Goal: Task Accomplishment & Management: Use online tool/utility

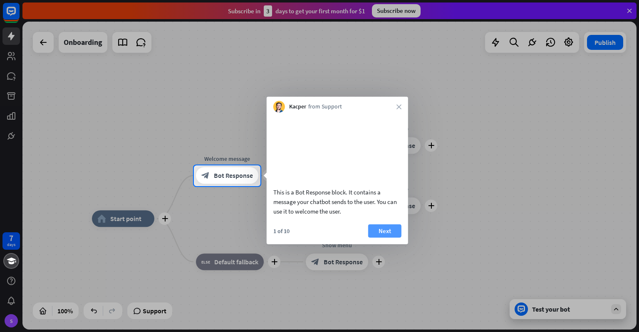
click at [388, 237] on button "Next" at bounding box center [384, 230] width 33 height 13
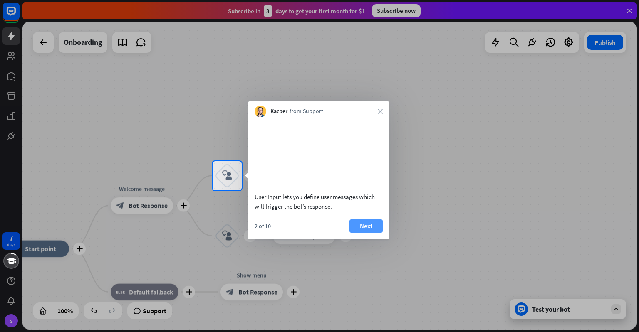
click at [374, 232] on button "Next" at bounding box center [365, 226] width 33 height 13
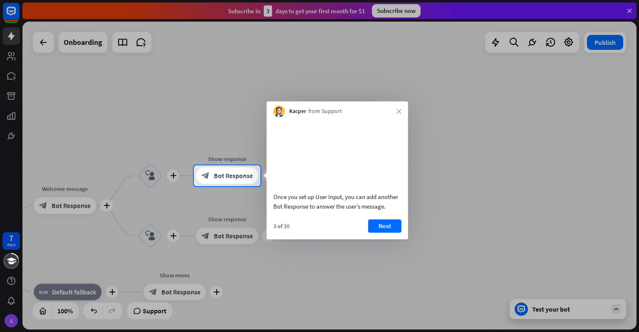
click at [398, 225] on div "Once you set up User Input, you can add another Bot Response to answer the user…" at bounding box center [337, 178] width 141 height 122
click at [395, 231] on button "Next" at bounding box center [384, 226] width 33 height 13
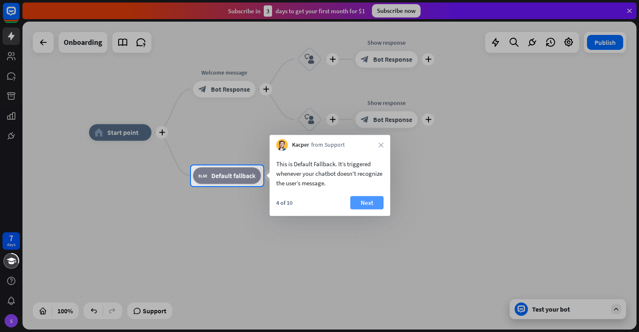
click at [364, 201] on button "Next" at bounding box center [366, 202] width 33 height 13
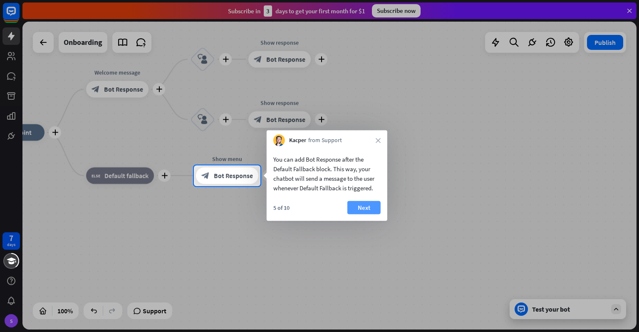
click at [374, 208] on button "Next" at bounding box center [363, 207] width 33 height 13
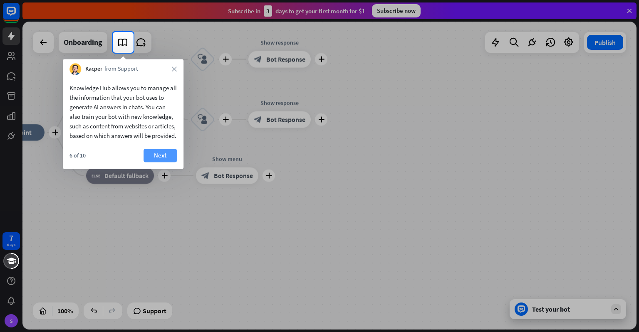
click at [165, 162] on button "Next" at bounding box center [159, 155] width 33 height 13
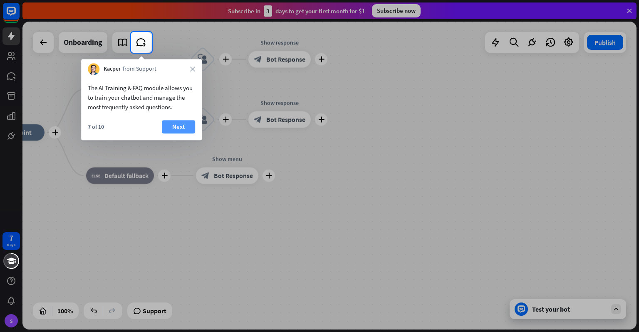
click at [175, 128] on button "Next" at bounding box center [178, 126] width 33 height 13
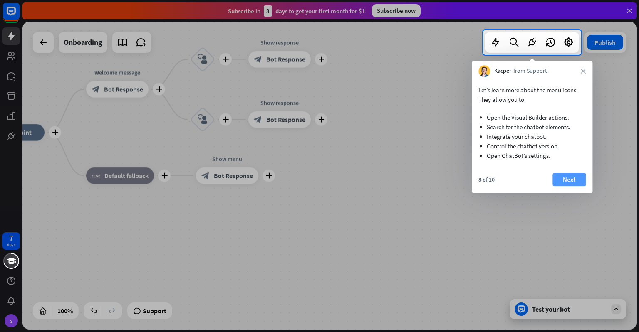
click at [570, 181] on button "Next" at bounding box center [568, 179] width 33 height 13
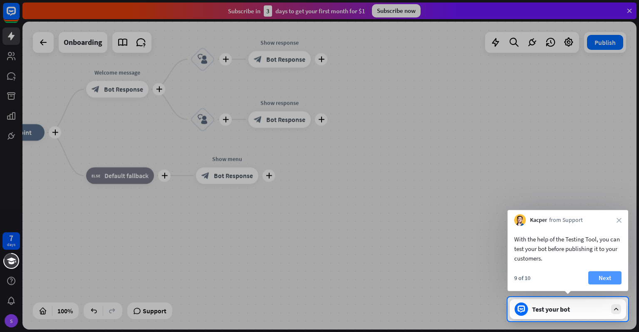
click at [606, 275] on button "Next" at bounding box center [604, 278] width 33 height 13
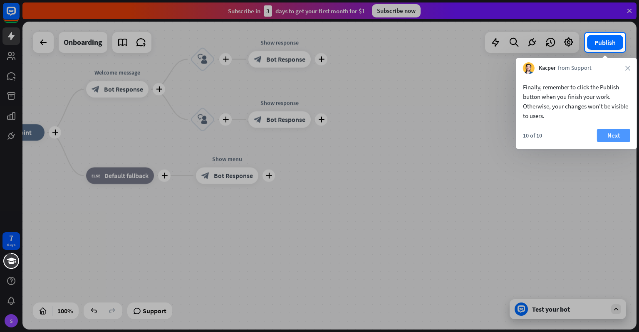
click at [605, 130] on button "Next" at bounding box center [613, 135] width 33 height 13
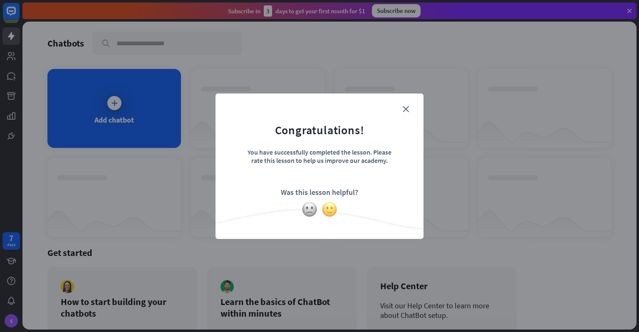
click at [324, 210] on img at bounding box center [330, 210] width 16 height 16
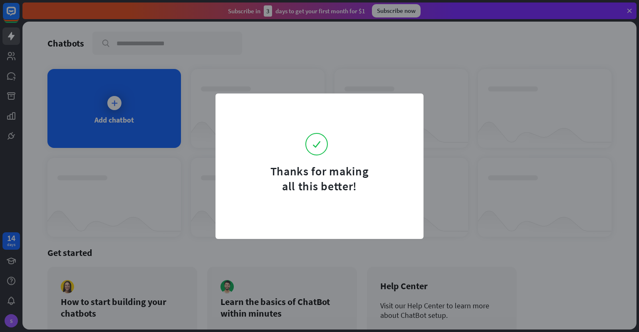
click at [361, 165] on div "Thanks for making all this better!" at bounding box center [319, 179] width 104 height 30
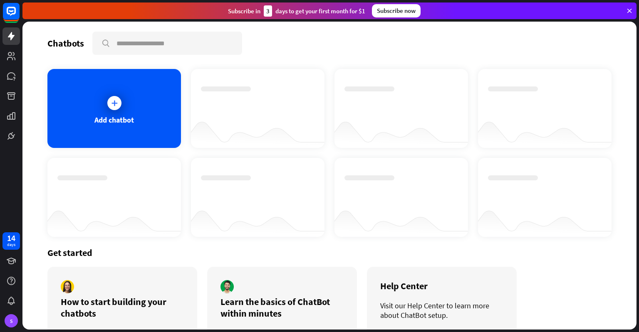
scroll to position [38, 0]
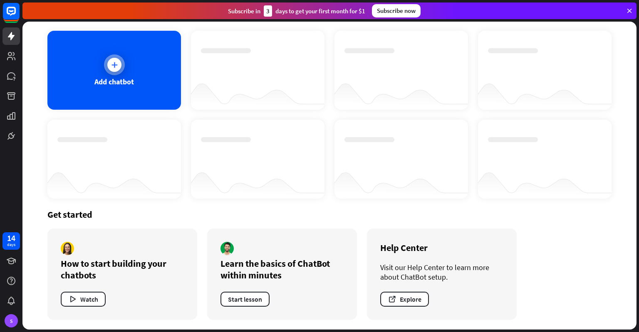
click at [115, 65] on icon at bounding box center [114, 65] width 8 height 8
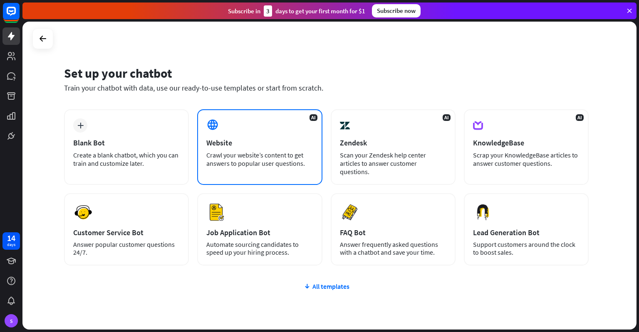
click at [246, 139] on div "Website" at bounding box center [259, 143] width 106 height 10
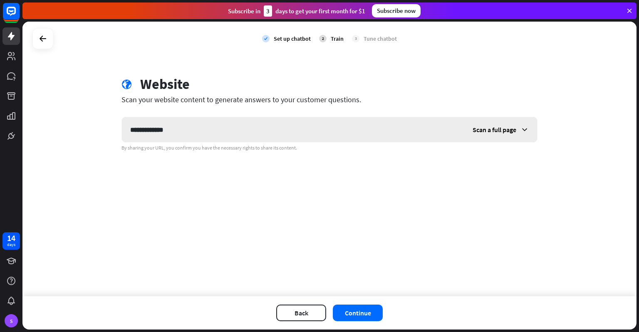
type input "**********"
click at [514, 128] on span "Scan a full page" at bounding box center [494, 130] width 44 height 8
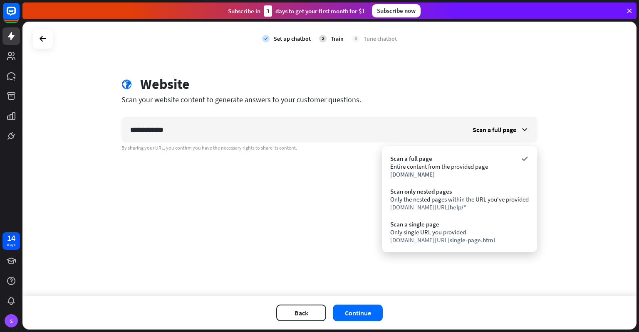
click at [288, 204] on div "**********" at bounding box center [329, 159] width 614 height 275
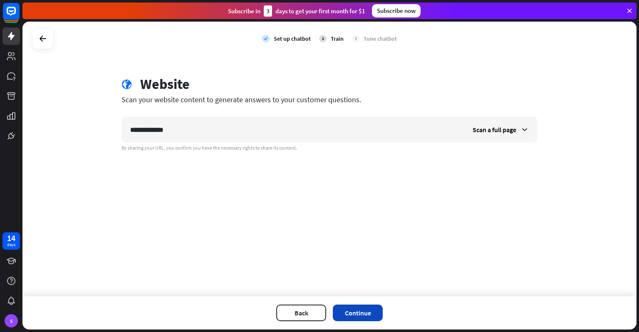
click at [366, 314] on button "Continue" at bounding box center [358, 313] width 50 height 17
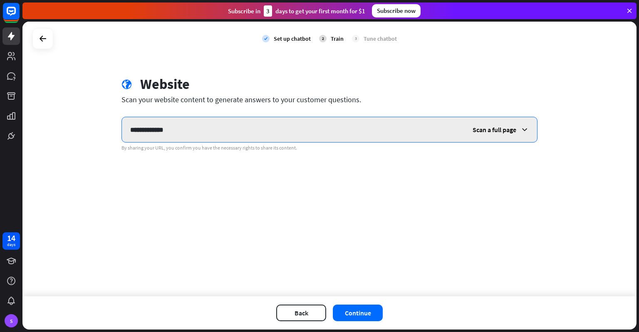
type input "**********"
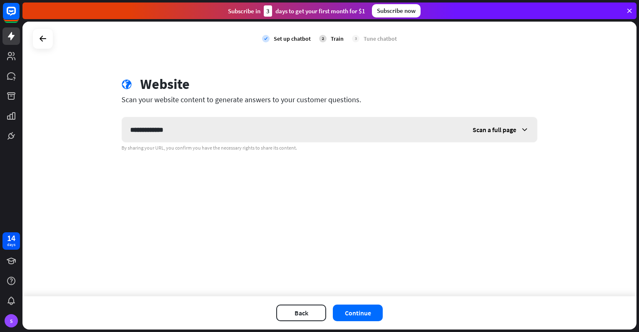
click at [508, 126] on span "Scan a full page" at bounding box center [494, 130] width 44 height 8
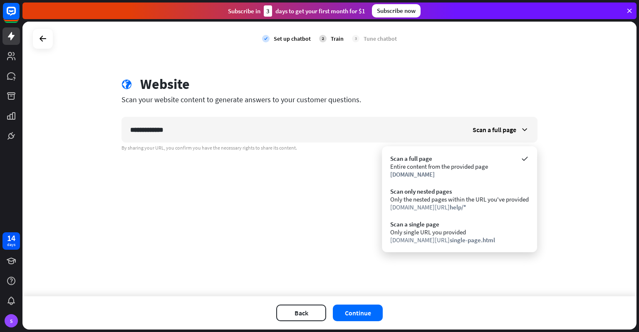
click at [288, 181] on div "**********" at bounding box center [329, 159] width 614 height 275
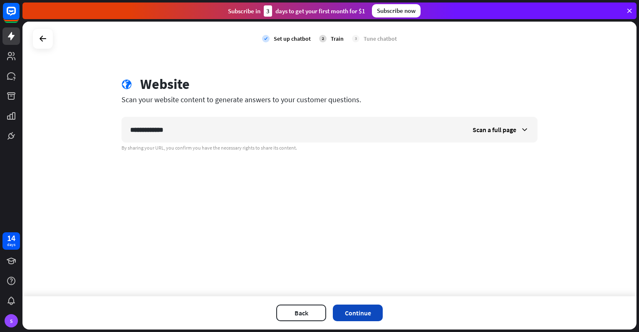
click at [364, 310] on button "Continue" at bounding box center [358, 313] width 50 height 17
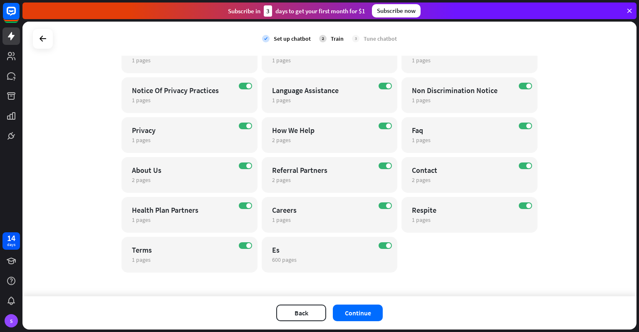
scroll to position [176, 0]
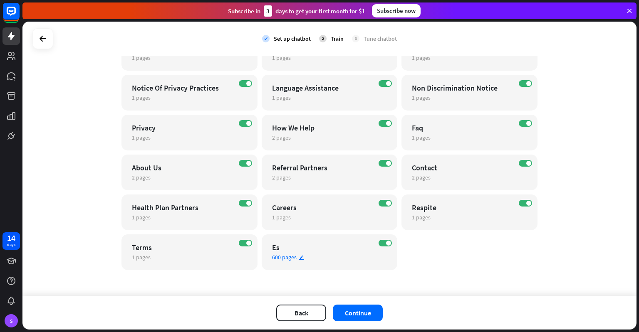
click at [299, 259] on icon "edit" at bounding box center [302, 257] width 6 height 5
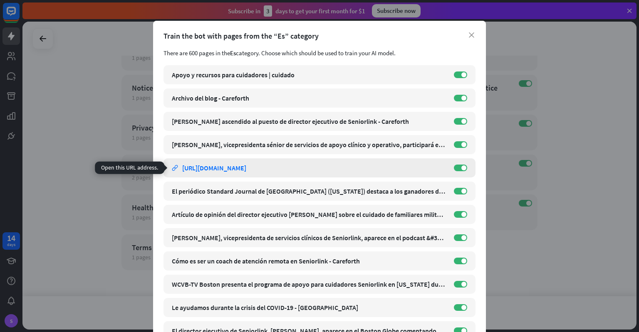
click at [246, 166] on div "[URL][DOMAIN_NAME]" at bounding box center [214, 168] width 64 height 8
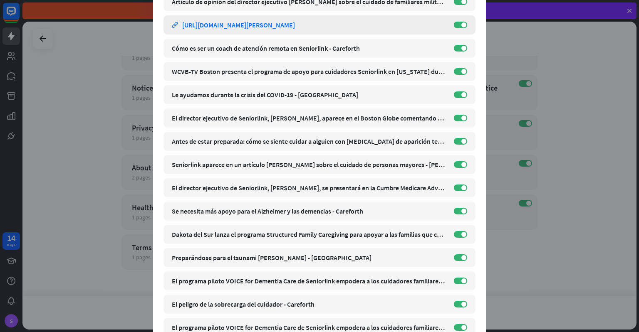
scroll to position [250, 0]
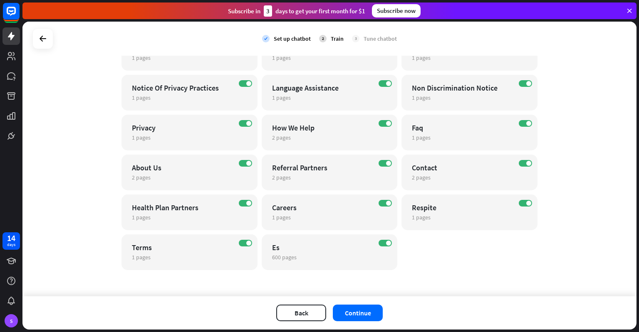
click at [524, 266] on div "close Train the bot with pages from the “Es” category There are 600 pages in th…" at bounding box center [319, 166] width 639 height 332
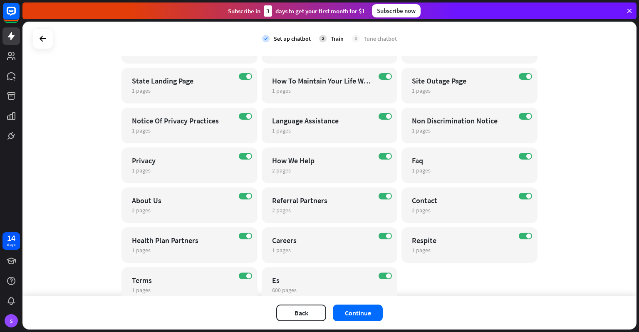
scroll to position [176, 0]
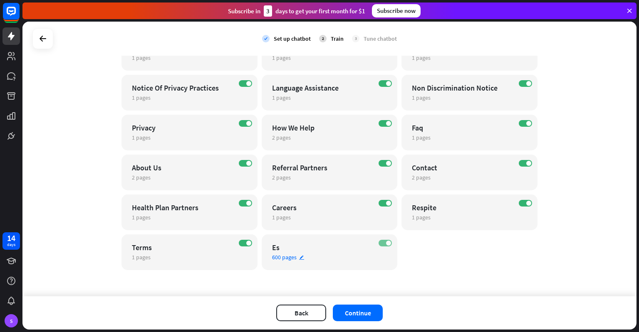
click at [380, 245] on label "ON" at bounding box center [384, 243] width 13 height 7
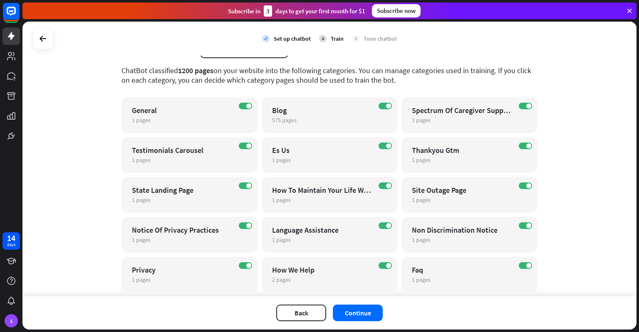
scroll to position [0, 0]
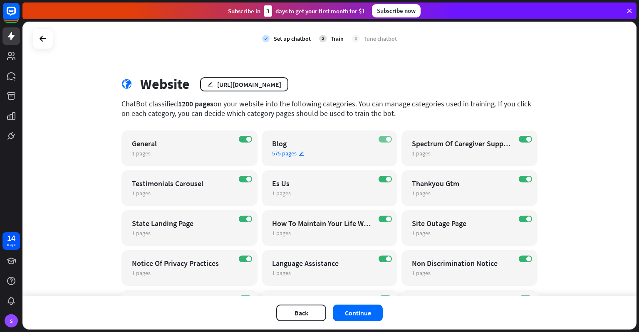
click at [378, 139] on label "ON" at bounding box center [384, 139] width 13 height 7
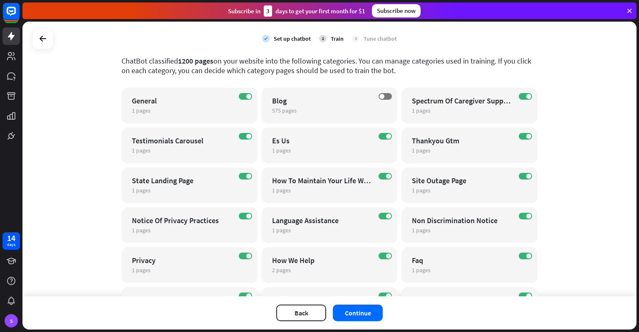
scroll to position [83, 0]
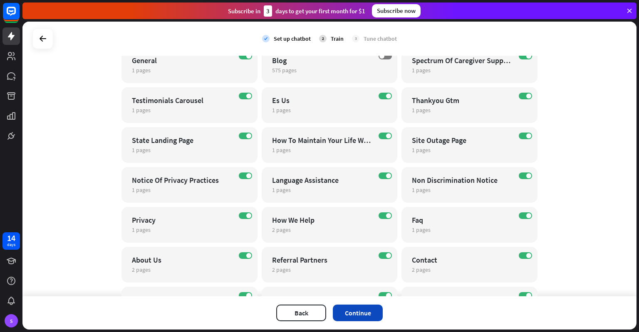
click at [371, 317] on button "Continue" at bounding box center [358, 313] width 50 height 17
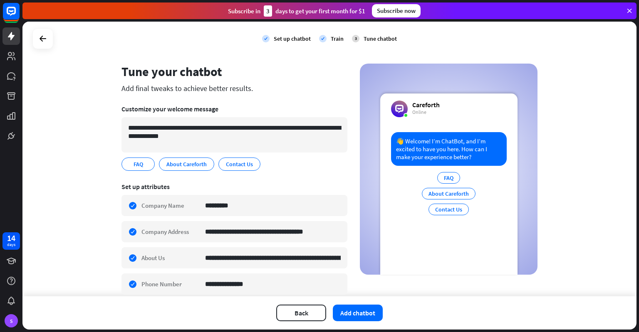
scroll to position [0, 0]
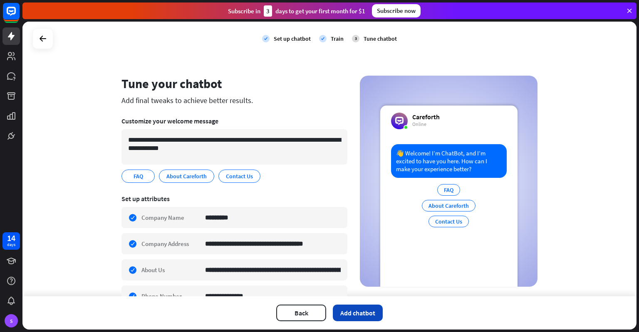
click at [366, 310] on button "Add chatbot" at bounding box center [358, 313] width 50 height 17
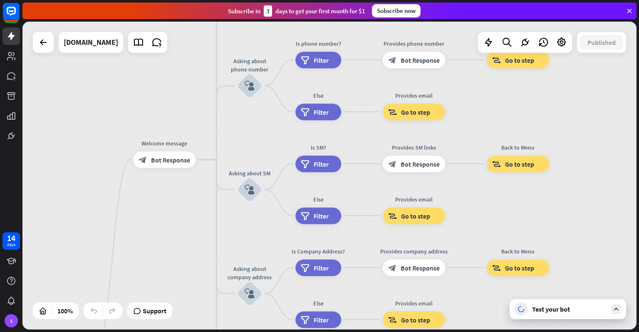
drag, startPoint x: 303, startPoint y: 131, endPoint x: 198, endPoint y: 296, distance: 195.0
click at [198, 296] on div "home_2 Start point Welcome message block_bot_response Bot Response About us blo…" at bounding box center [329, 176] width 614 height 308
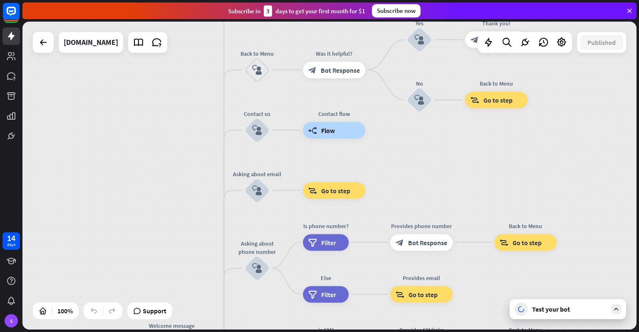
drag, startPoint x: 197, startPoint y: 104, endPoint x: 205, endPoint y: 272, distance: 168.2
click at [205, 285] on div "home_2 Start point Welcome message block_bot_response Bot Response About us blo…" at bounding box center [329, 176] width 614 height 308
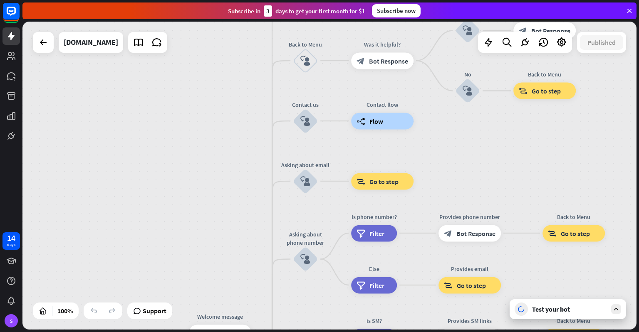
drag, startPoint x: 196, startPoint y: 220, endPoint x: 242, endPoint y: 122, distance: 107.7
click at [242, 122] on div "home_2 Start point Welcome message block_bot_response Bot Response About us blo…" at bounding box center [329, 176] width 614 height 308
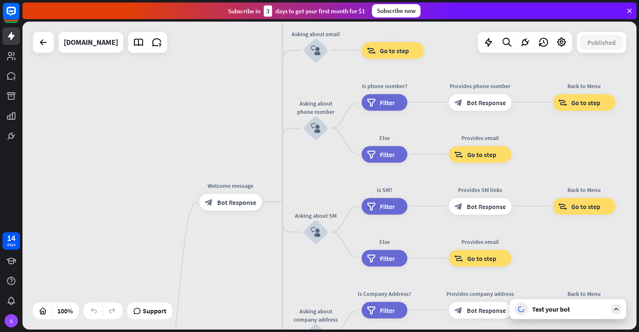
drag, startPoint x: 210, startPoint y: 220, endPoint x: 220, endPoint y: 102, distance: 118.1
click at [220, 102] on div "home_2 Start point Welcome message block_bot_response Bot Response About us blo…" at bounding box center [329, 176] width 614 height 308
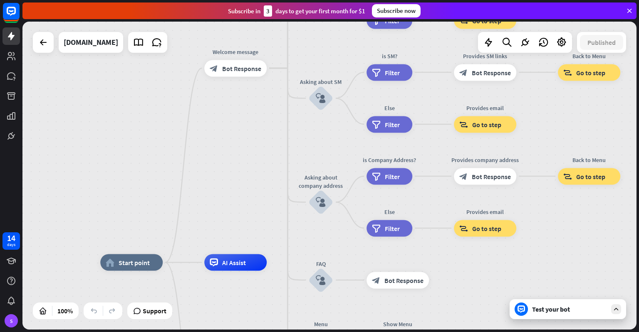
drag, startPoint x: 224, startPoint y: 253, endPoint x: 229, endPoint y: 120, distance: 132.8
click at [229, 120] on div "home_2 Start point Welcome message block_bot_response Bot Response About us blo…" at bounding box center [329, 176] width 614 height 308
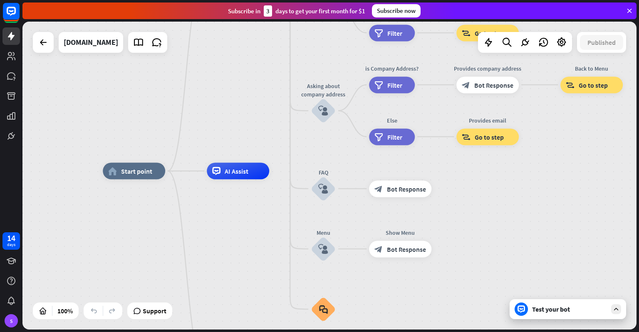
drag, startPoint x: 229, startPoint y: 205, endPoint x: 226, endPoint y: 104, distance: 101.1
click at [226, 104] on div "home_2 Start point Welcome message block_bot_response Bot Response About us blo…" at bounding box center [329, 176] width 614 height 308
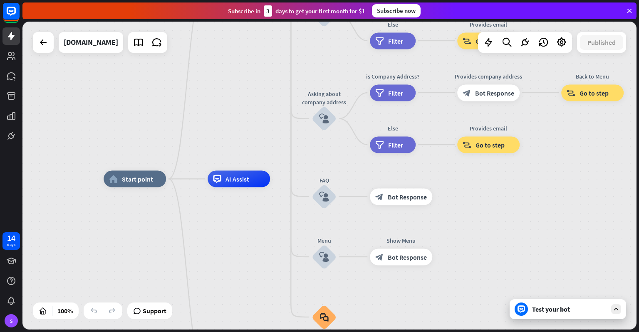
drag, startPoint x: 232, startPoint y: 204, endPoint x: 231, endPoint y: 258, distance: 53.7
click at [231, 258] on div "home_2 Start point Welcome message block_bot_response Bot Response About us blo…" at bounding box center [411, 333] width 614 height 308
click at [176, 181] on icon "plus" at bounding box center [176, 179] width 6 height 6
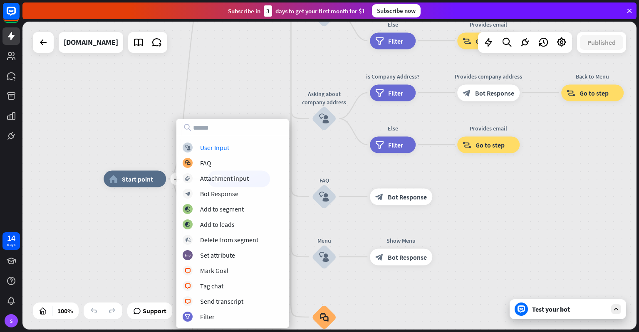
click at [146, 114] on div "plus home_2 Start point Welcome message block_bot_response Bot Response About u…" at bounding box center [329, 176] width 614 height 308
